Goal: Subscribe to service/newsletter

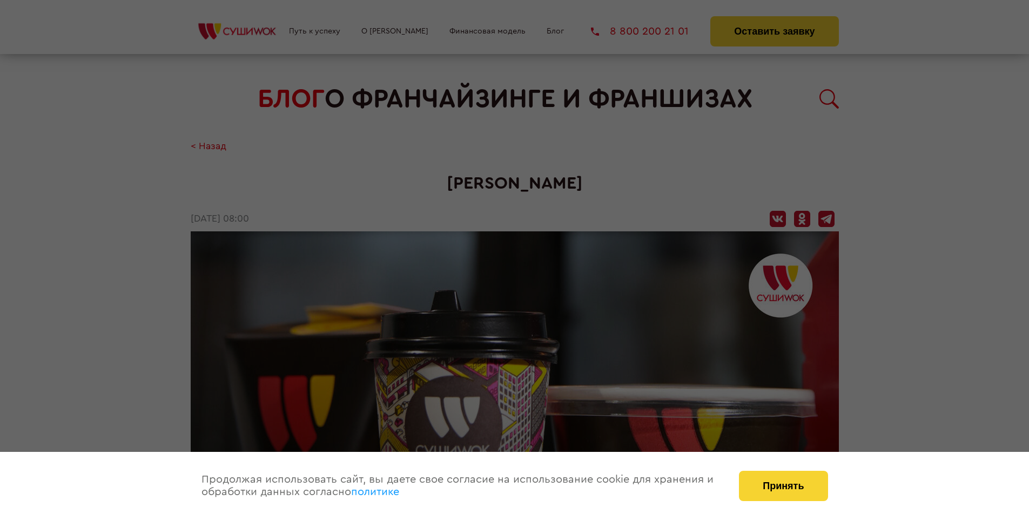
scroll to position [1265, 0]
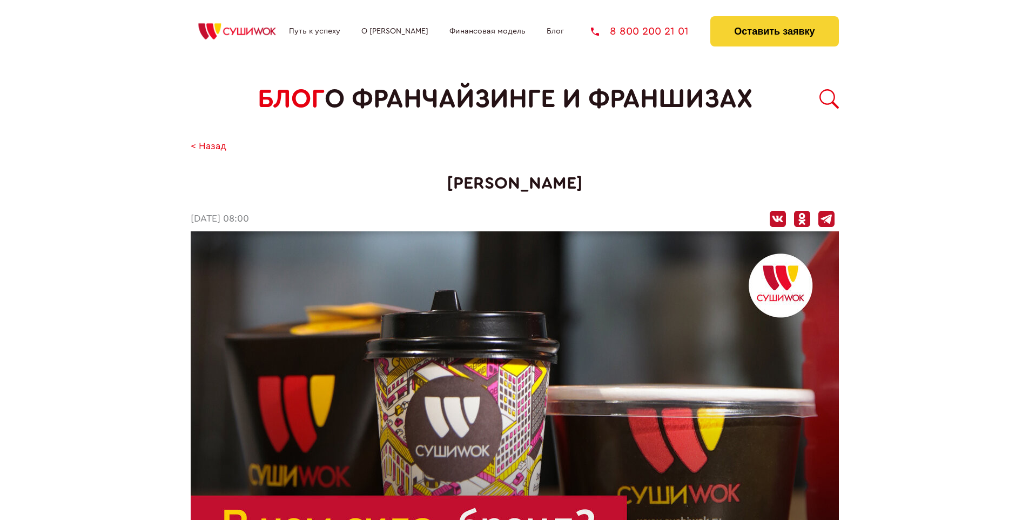
scroll to position [387, 0]
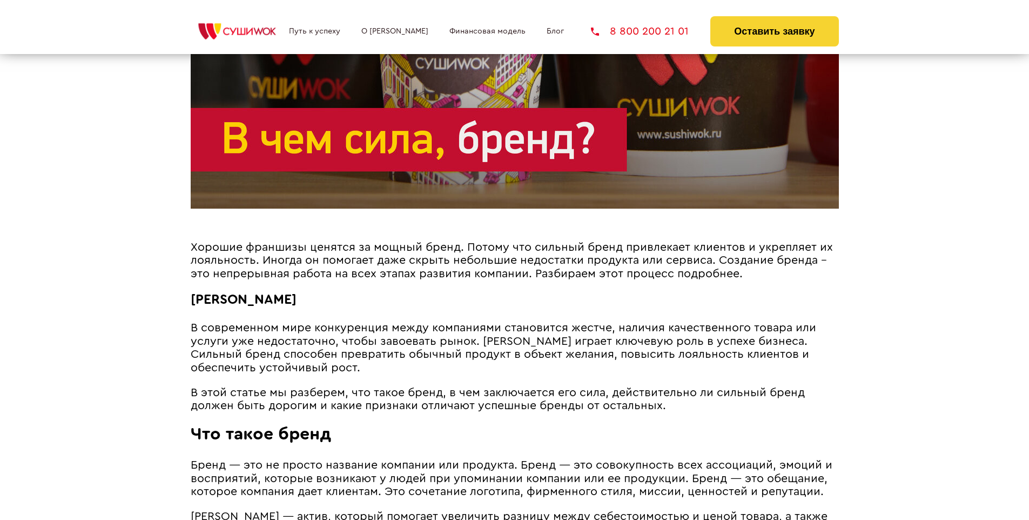
click at [508, 244] on span "Хорошие франшизы ценятся за мощный бренд. Потому что сильный бренд привлекает к…" at bounding box center [512, 261] width 643 height 38
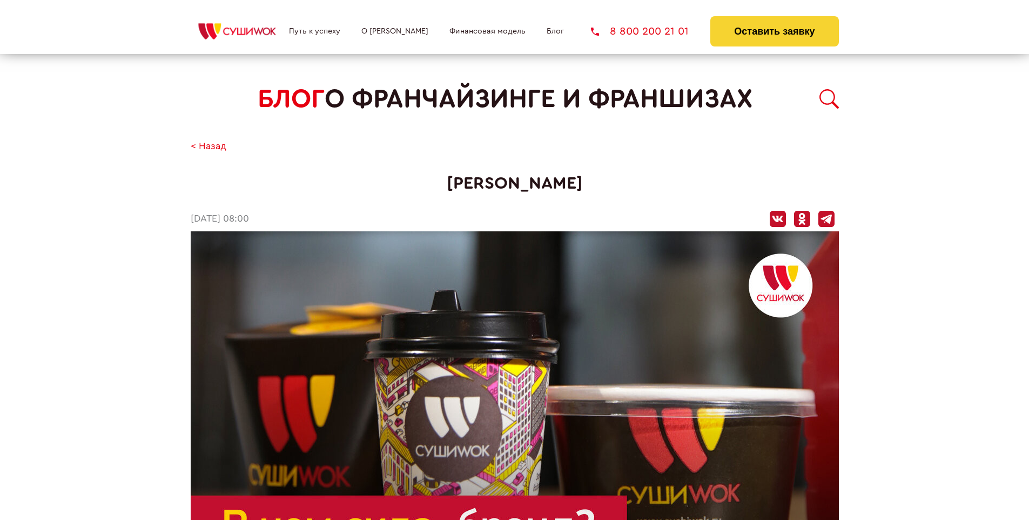
scroll to position [1265, 0]
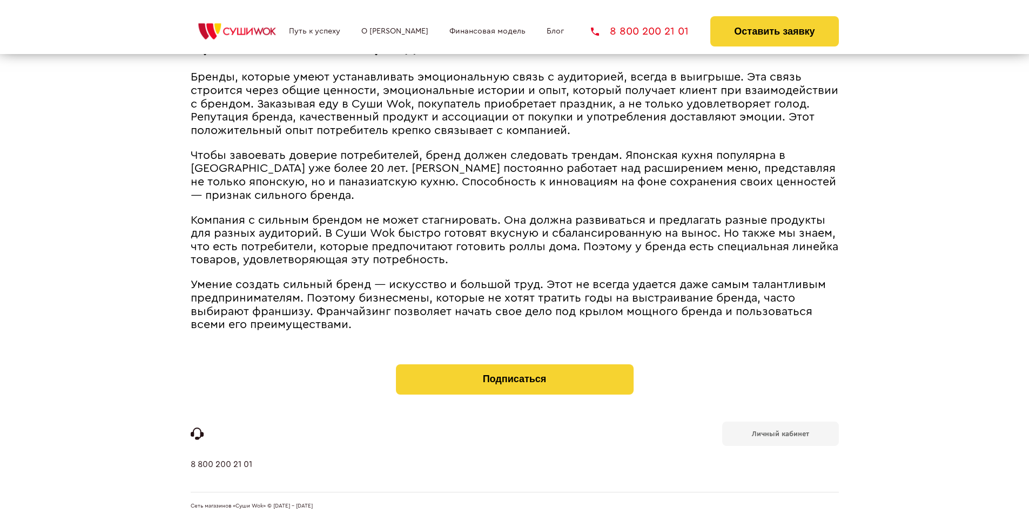
click at [780, 432] on b "Личный кабинет" at bounding box center [780, 433] width 57 height 7
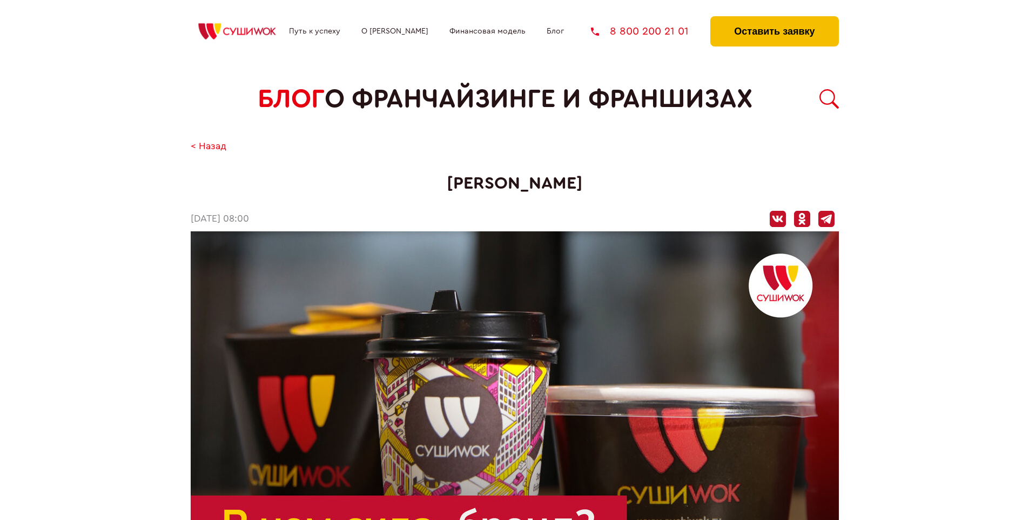
click at [774, 19] on button "Оставить заявку" at bounding box center [775, 31] width 128 height 30
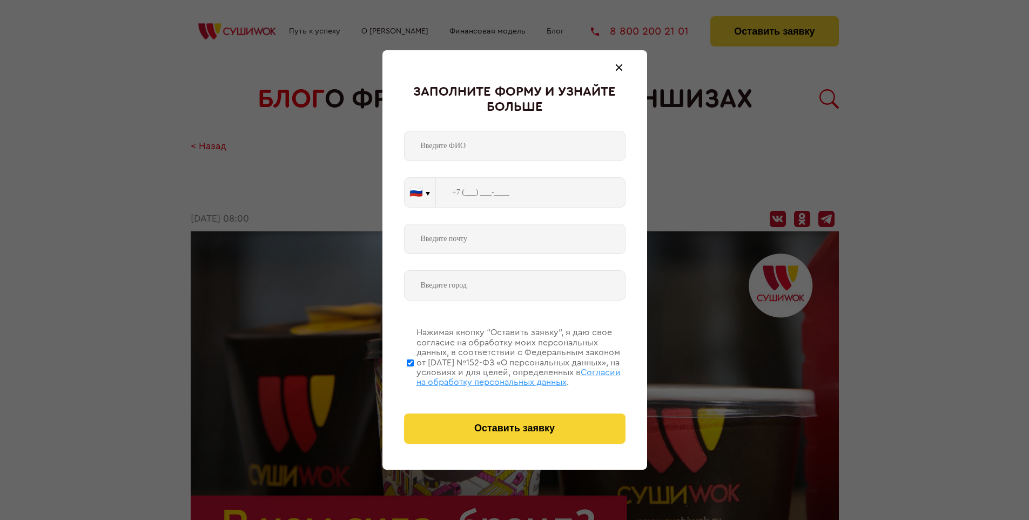
click at [501, 376] on span "Согласии на обработку персональных данных" at bounding box center [519, 377] width 204 height 18
click at [414, 376] on input "Нажимая кнопку “Оставить заявку”, я даю свое согласие на обработку моих персона…" at bounding box center [410, 362] width 7 height 86
checkbox input "false"
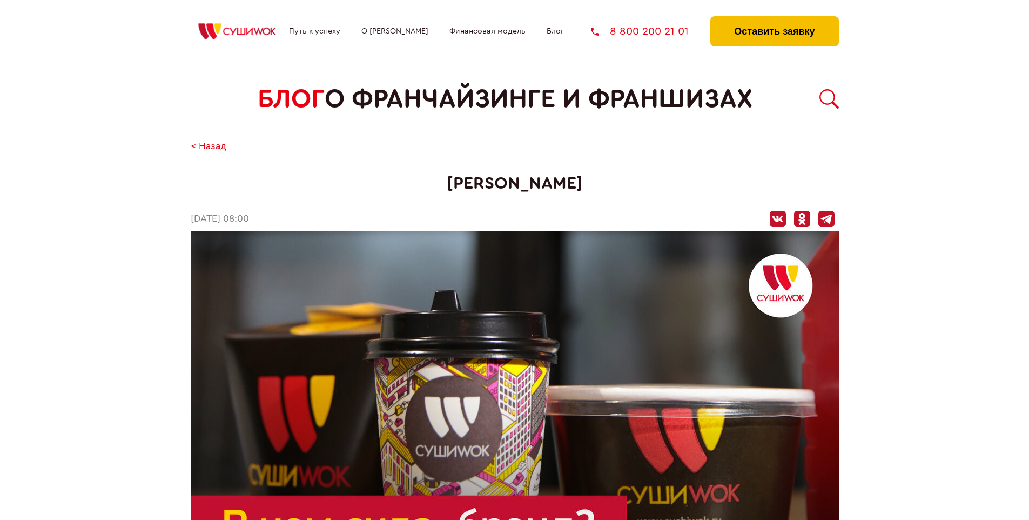
click at [774, 19] on button "Оставить заявку" at bounding box center [775, 31] width 128 height 30
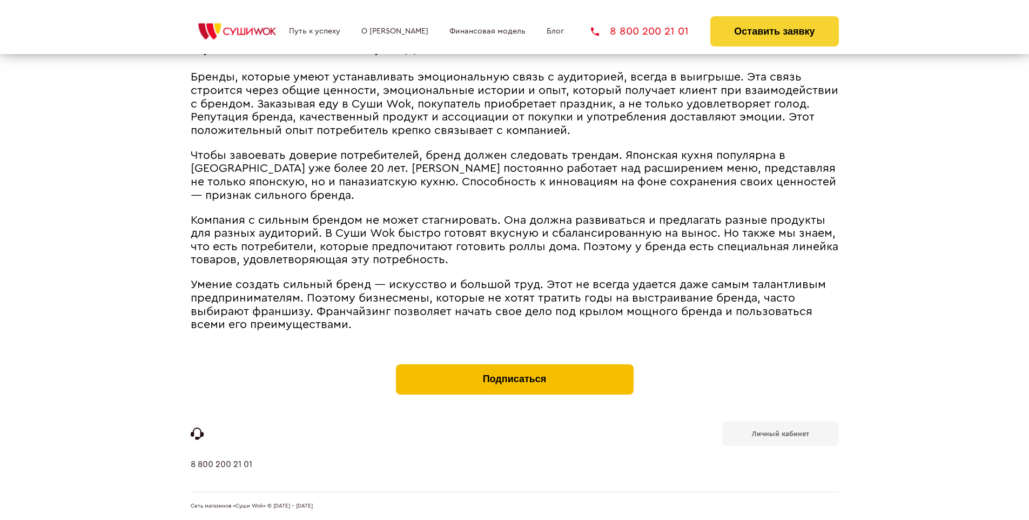
click at [514, 366] on button "Подписаться" at bounding box center [515, 379] width 238 height 30
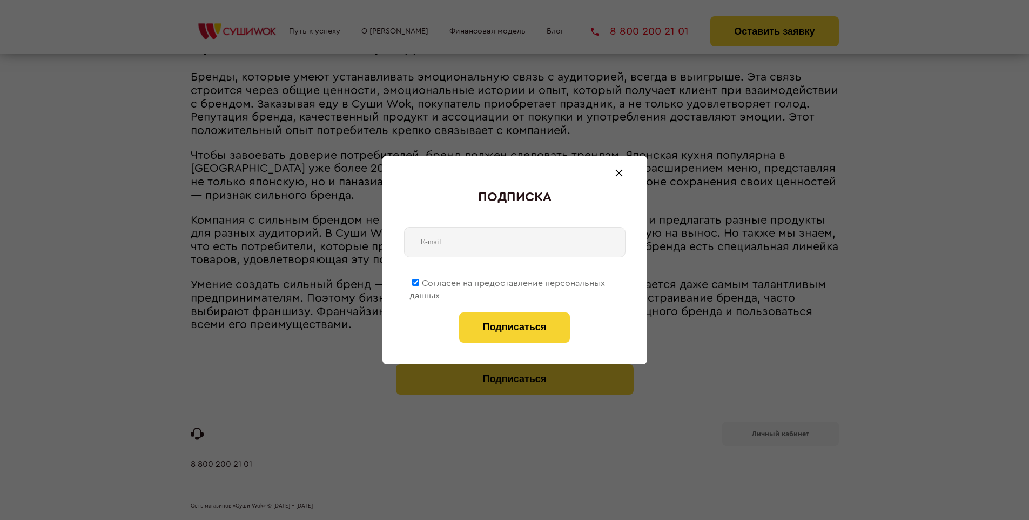
click at [508, 281] on span "Согласен на предоставление персональных данных" at bounding box center [508, 289] width 196 height 21
click at [419, 281] on input "Согласен на предоставление персональных данных" at bounding box center [415, 282] width 7 height 7
checkbox input "false"
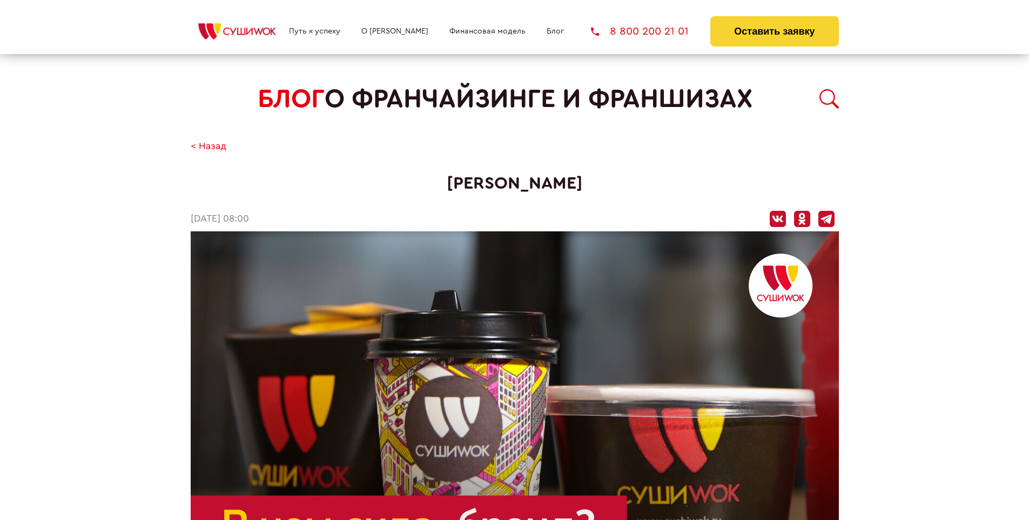
scroll to position [1265, 0]
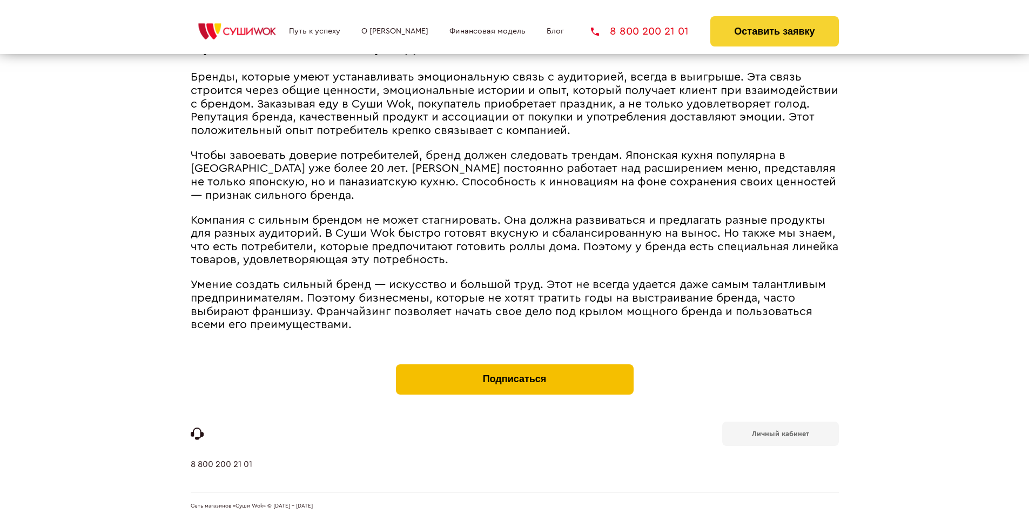
click at [514, 366] on button "Подписаться" at bounding box center [515, 379] width 238 height 30
